Goal: Information Seeking & Learning: Learn about a topic

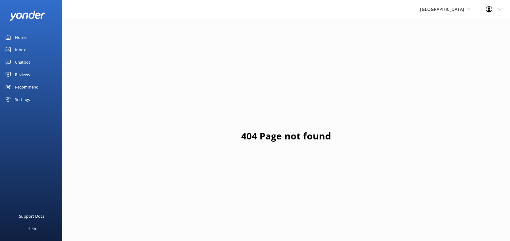
drag, startPoint x: 30, startPoint y: 73, endPoint x: 46, endPoint y: 69, distance: 16.1
click at [32, 73] on link "Reviews" at bounding box center [31, 74] width 62 height 12
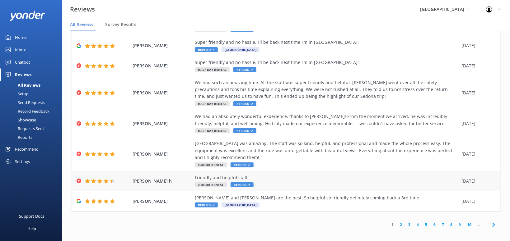
scroll to position [12, 0]
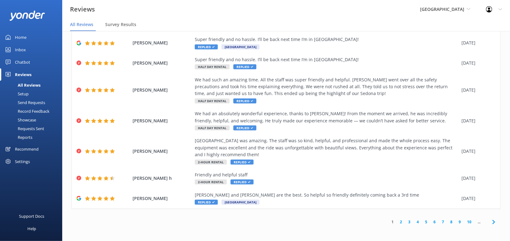
click at [495, 224] on icon at bounding box center [493, 222] width 7 height 7
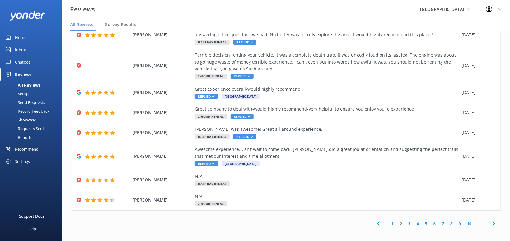
scroll to position [85, 0]
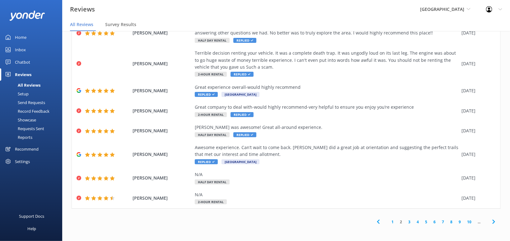
click at [491, 221] on icon at bounding box center [493, 221] width 7 height 7
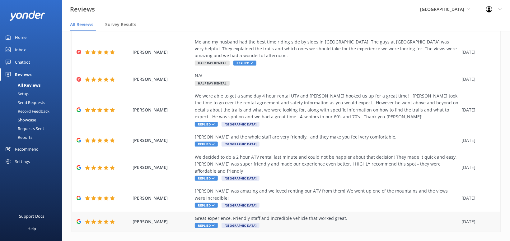
scroll to position [126, 0]
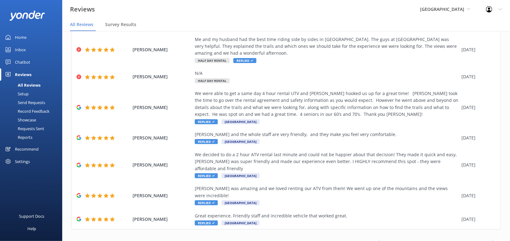
click at [496, 240] on icon at bounding box center [493, 243] width 7 height 7
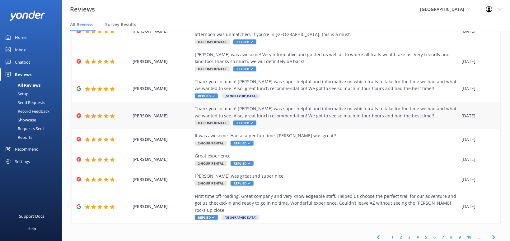
scroll to position [105, 0]
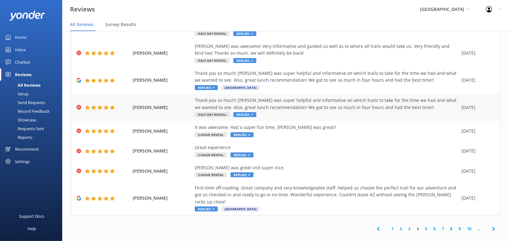
click at [495, 227] on use at bounding box center [493, 229] width 2 height 4
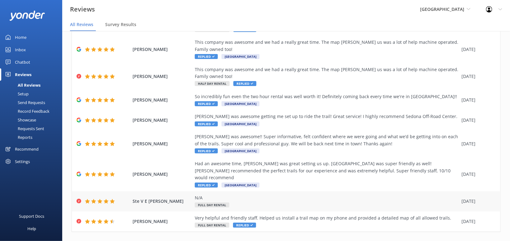
scroll to position [85, 0]
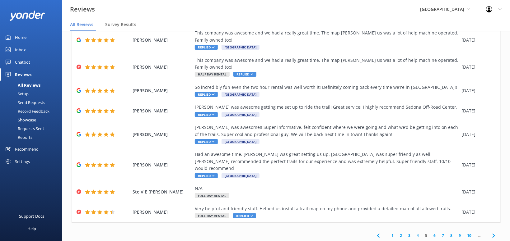
click at [493, 234] on use at bounding box center [493, 236] width 2 height 4
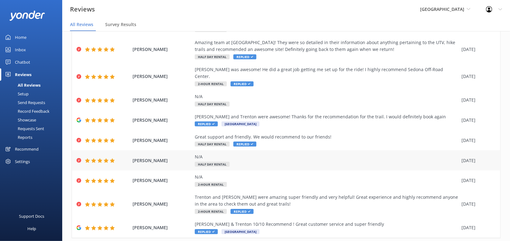
scroll to position [63, 0]
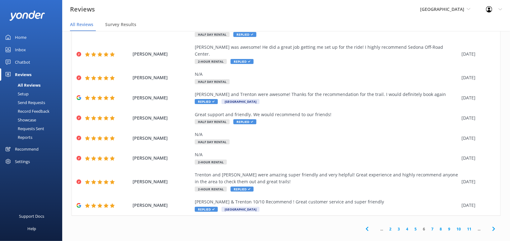
click at [496, 226] on icon at bounding box center [493, 229] width 7 height 7
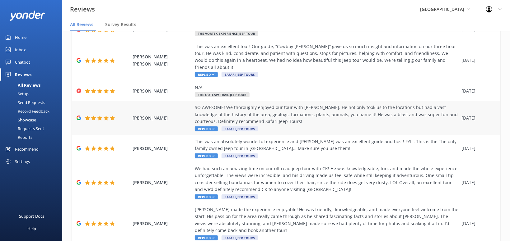
scroll to position [210, 0]
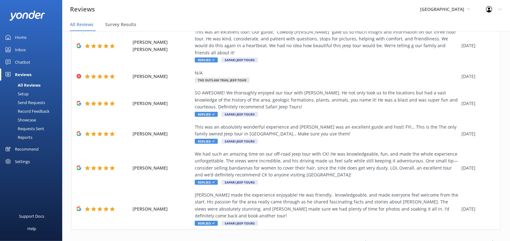
click at [493, 241] on use at bounding box center [493, 243] width 2 height 4
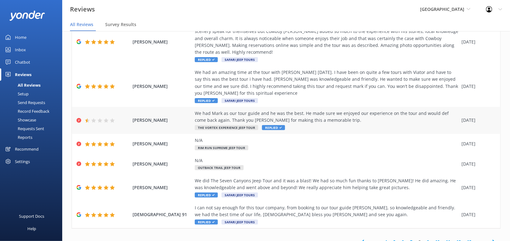
scroll to position [119, 0]
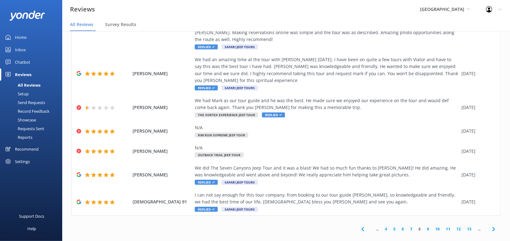
click at [495, 226] on icon at bounding box center [493, 229] width 7 height 7
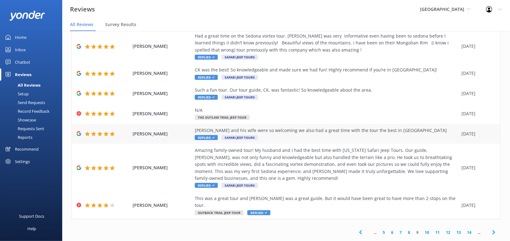
scroll to position [98, 0]
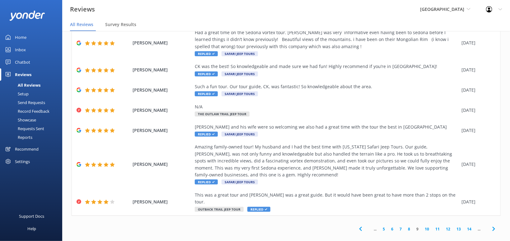
click at [491, 226] on icon at bounding box center [493, 229] width 7 height 7
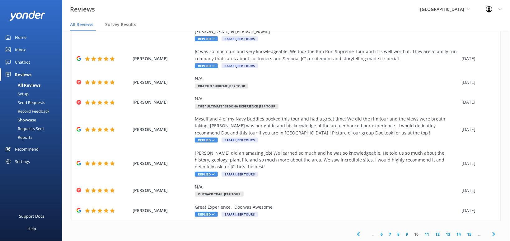
scroll to position [182, 0]
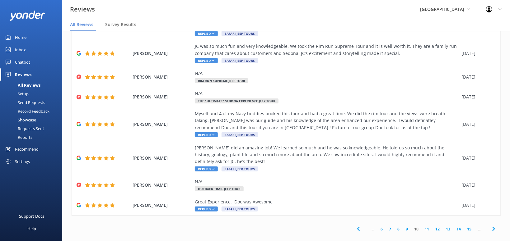
click at [492, 222] on span at bounding box center [493, 229] width 14 height 14
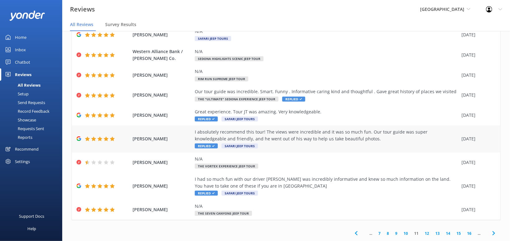
scroll to position [63, 0]
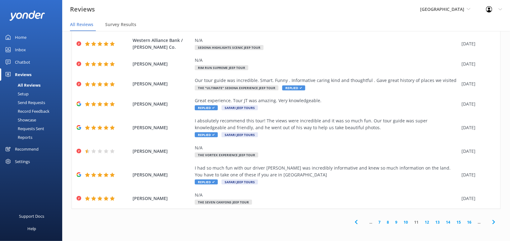
click at [496, 223] on icon at bounding box center [493, 222] width 7 height 7
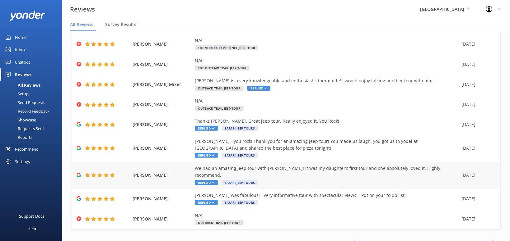
scroll to position [56, 0]
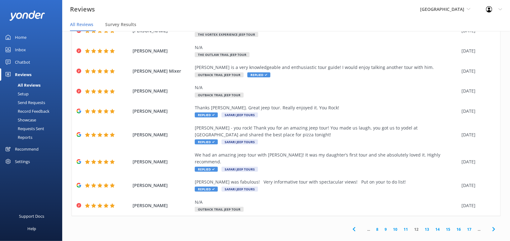
click at [491, 226] on icon at bounding box center [493, 229] width 7 height 7
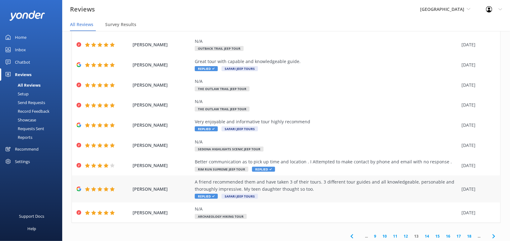
scroll to position [56, 0]
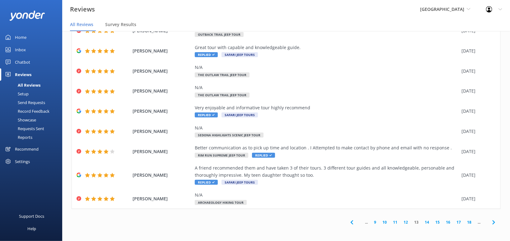
click at [497, 219] on icon at bounding box center [493, 222] width 7 height 7
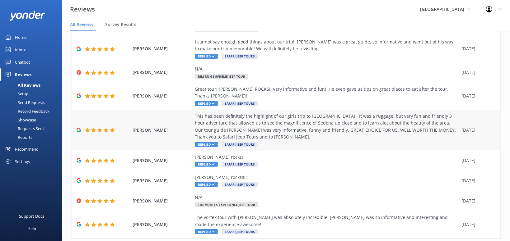
scroll to position [77, 0]
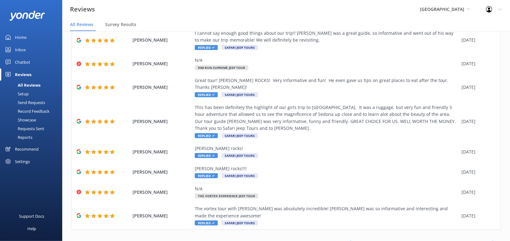
drag, startPoint x: 493, startPoint y: 222, endPoint x: 500, endPoint y: 221, distance: 7.6
click at [493, 240] on icon at bounding box center [493, 243] width 7 height 7
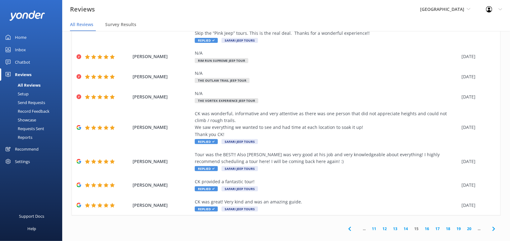
click at [491, 226] on icon at bounding box center [493, 229] width 7 height 7
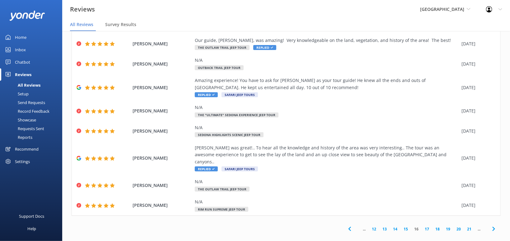
click at [491, 226] on icon at bounding box center [493, 229] width 7 height 7
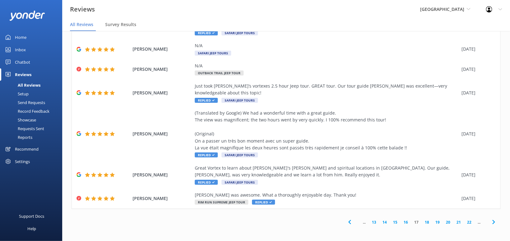
drag, startPoint x: 492, startPoint y: 222, endPoint x: 494, endPoint y: 216, distance: 6.6
click at [492, 221] on icon at bounding box center [493, 222] width 7 height 7
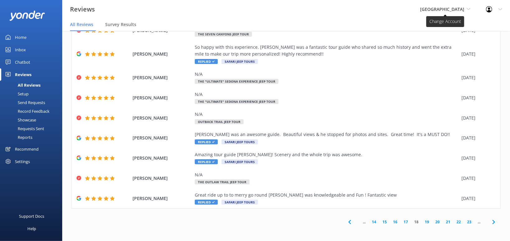
click at [446, 12] on span "[GEOGRAPHIC_DATA]" at bounding box center [442, 9] width 44 height 6
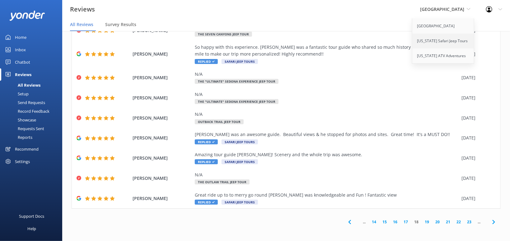
click at [441, 40] on link "[US_STATE] Safari Jeep Tours" at bounding box center [443, 41] width 62 height 15
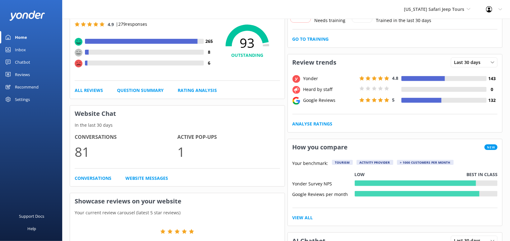
drag, startPoint x: 13, startPoint y: 73, endPoint x: 60, endPoint y: 62, distance: 48.4
click at [20, 72] on link "Reviews" at bounding box center [31, 74] width 62 height 12
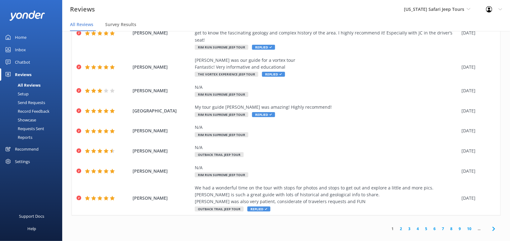
click at [493, 226] on icon at bounding box center [493, 229] width 7 height 7
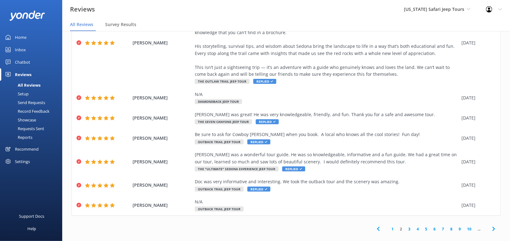
click at [494, 227] on use at bounding box center [493, 229] width 2 height 4
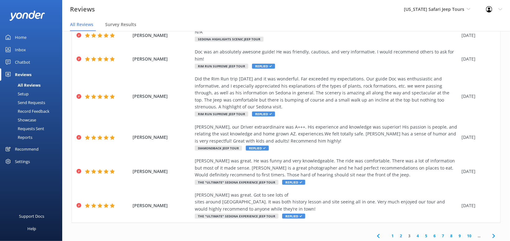
click at [496, 233] on icon at bounding box center [493, 236] width 7 height 7
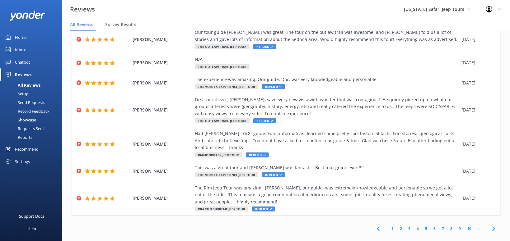
click at [491, 226] on icon at bounding box center [493, 229] width 7 height 7
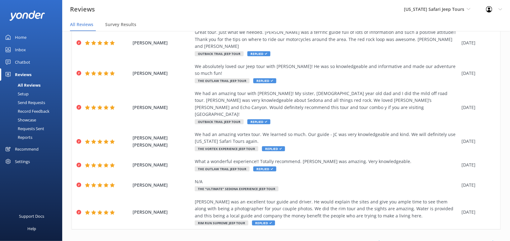
click at [493, 241] on use at bounding box center [493, 243] width 2 height 4
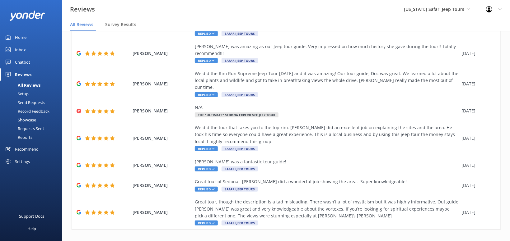
click at [495, 240] on icon at bounding box center [493, 243] width 7 height 7
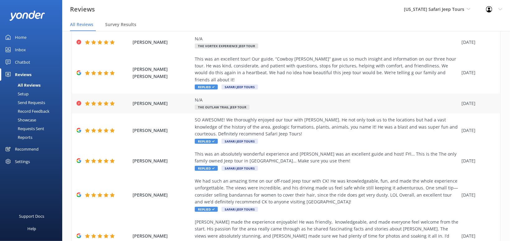
scroll to position [210, 0]
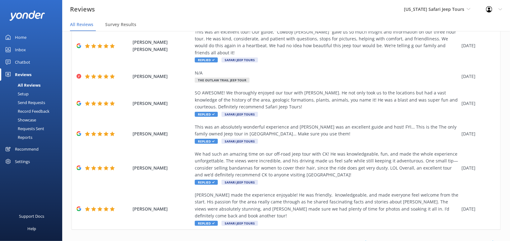
drag, startPoint x: 495, startPoint y: 223, endPoint x: 480, endPoint y: 218, distance: 15.9
click at [494, 240] on icon at bounding box center [493, 243] width 7 height 7
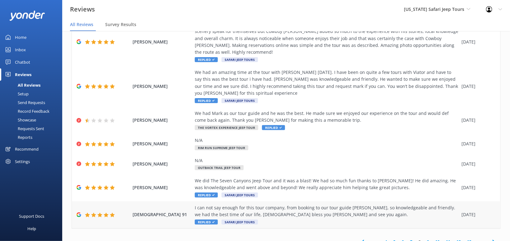
scroll to position [119, 0]
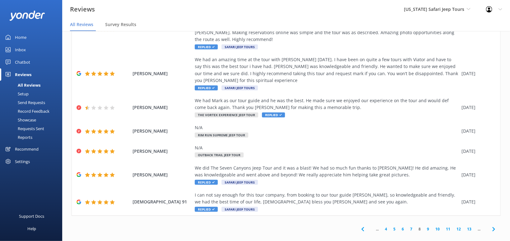
click at [495, 226] on icon at bounding box center [493, 229] width 7 height 7
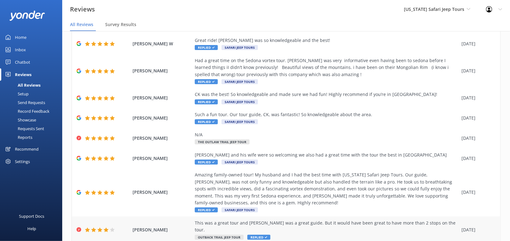
scroll to position [98, 0]
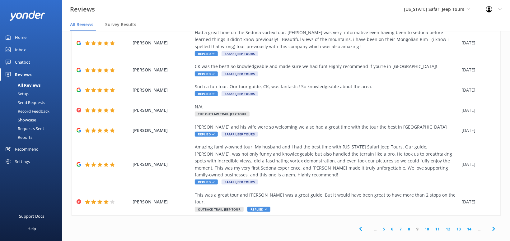
click at [495, 226] on icon at bounding box center [493, 229] width 7 height 7
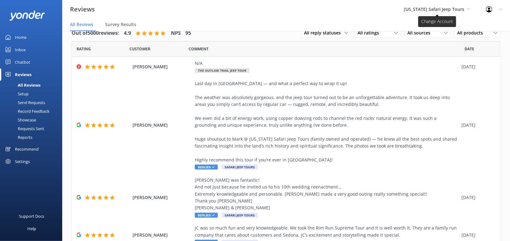
click at [464, 8] on span "[US_STATE] Safari Jeep Tours" at bounding box center [437, 9] width 67 height 7
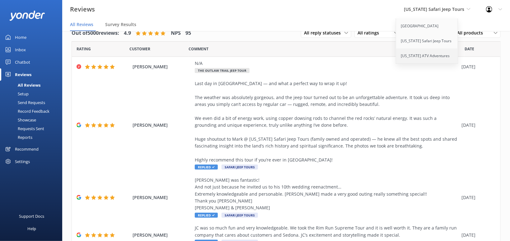
click at [442, 56] on link "[US_STATE] ATV Adventures" at bounding box center [427, 56] width 62 height 15
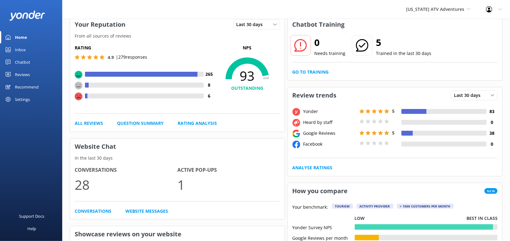
click at [17, 73] on div "Reviews" at bounding box center [22, 74] width 15 height 12
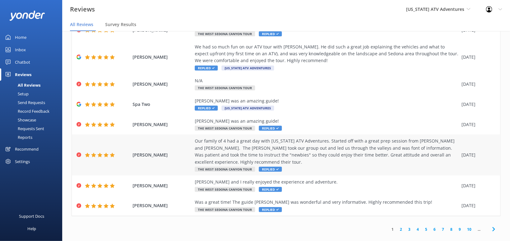
scroll to position [98, 0]
click at [491, 226] on icon at bounding box center [493, 229] width 7 height 7
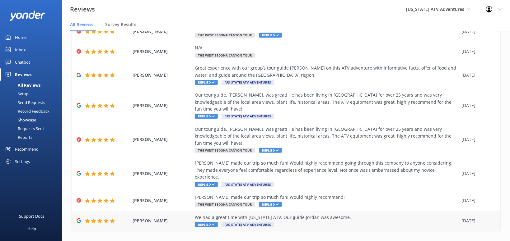
scroll to position [77, 0]
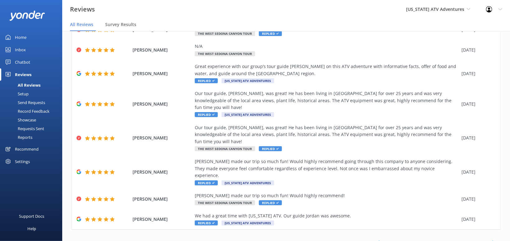
click at [490, 236] on span at bounding box center [493, 243] width 14 height 14
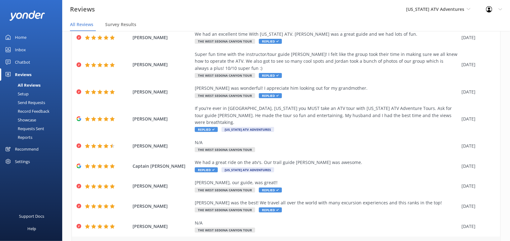
scroll to position [71, 0]
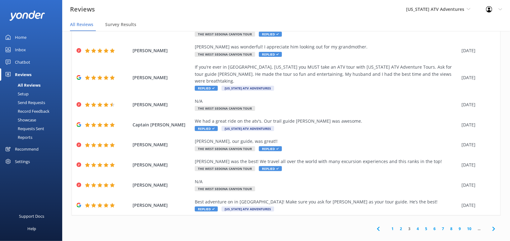
click at [498, 224] on span at bounding box center [493, 229] width 14 height 14
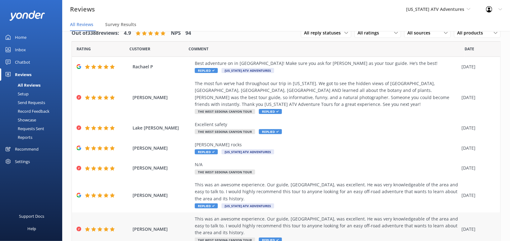
scroll to position [105, 0]
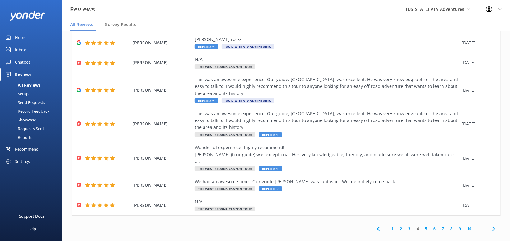
click at [497, 226] on icon at bounding box center [493, 229] width 7 height 7
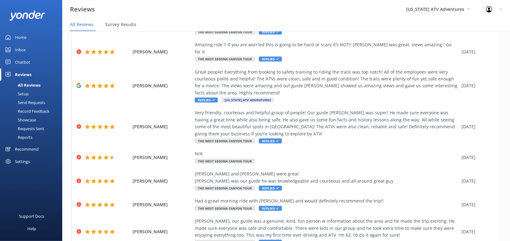
scroll to position [112, 0]
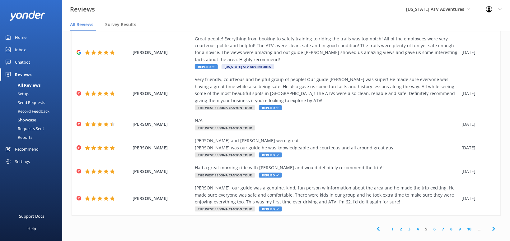
click at [496, 226] on icon at bounding box center [493, 229] width 7 height 7
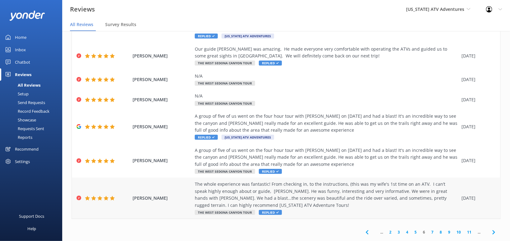
scroll to position [112, 0]
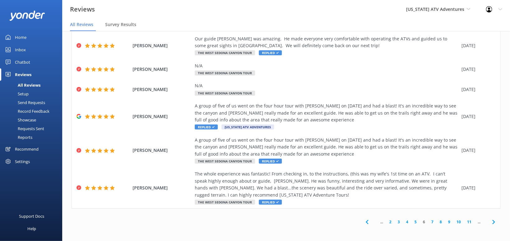
click at [496, 224] on icon at bounding box center [493, 222] width 7 height 7
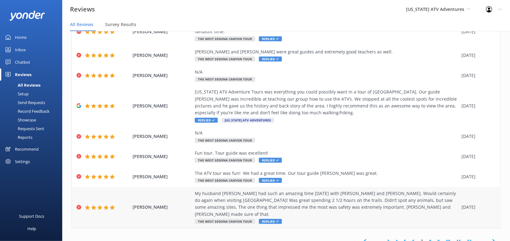
scroll to position [85, 0]
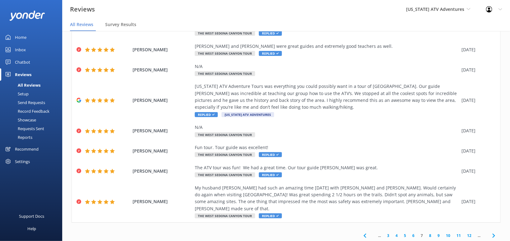
click at [494, 234] on use at bounding box center [493, 236] width 2 height 4
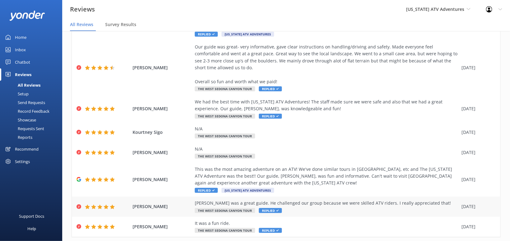
scroll to position [154, 0]
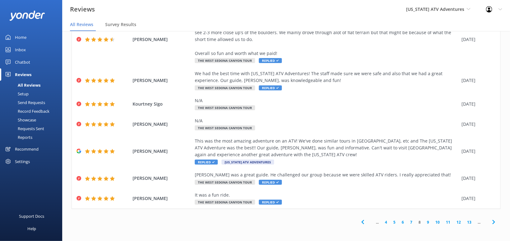
click at [492, 223] on icon at bounding box center [493, 222] width 7 height 7
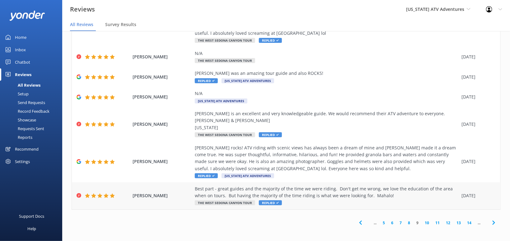
scroll to position [119, 0]
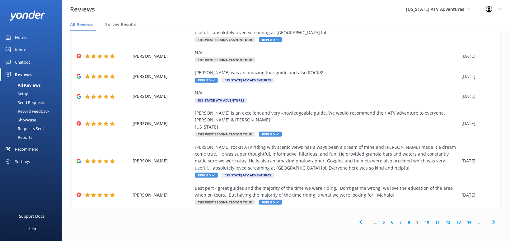
click at [493, 224] on use at bounding box center [493, 223] width 2 height 4
